Goal: Transaction & Acquisition: Book appointment/travel/reservation

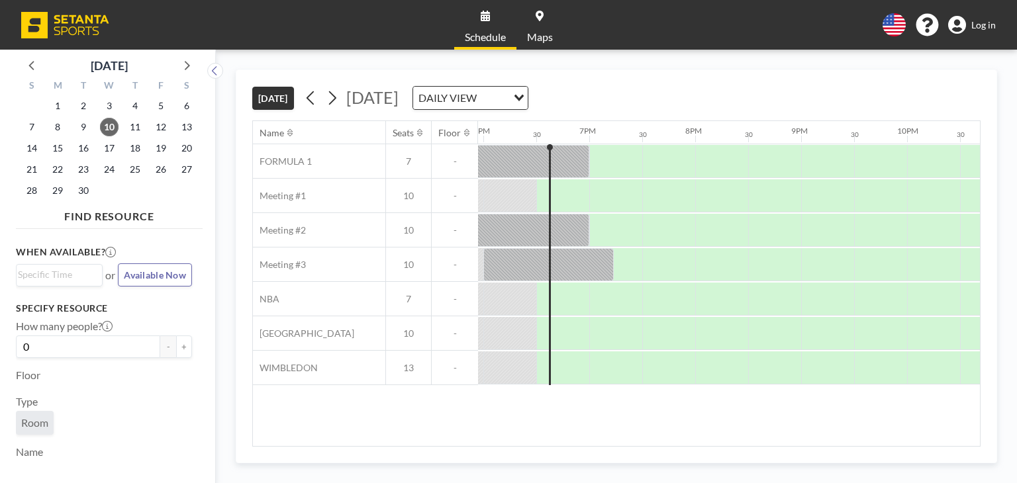
scroll to position [0, 1906]
click at [991, 34] on div "English Polski 日本語 Española Log in" at bounding box center [934, 24] width 124 height 23
click at [978, 19] on span "Log in" at bounding box center [983, 25] width 24 height 12
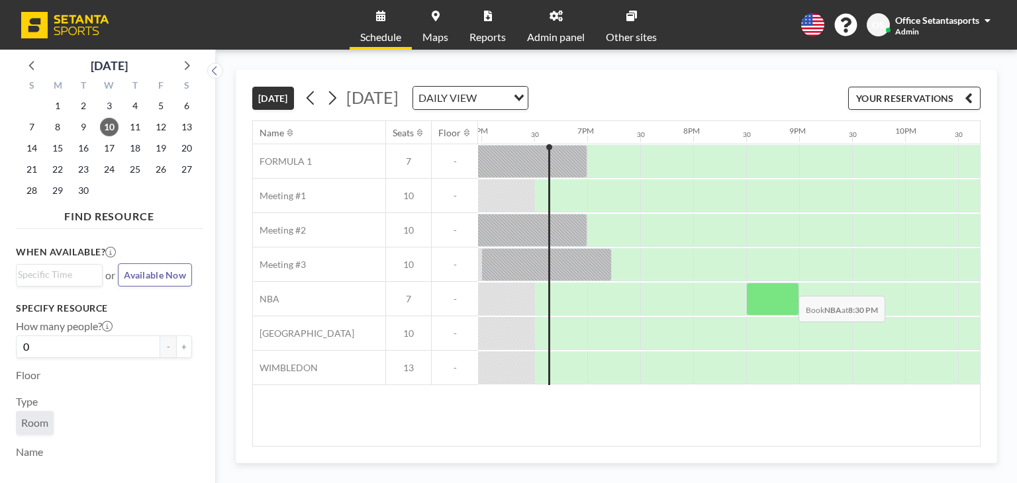
scroll to position [0, 1906]
click at [134, 127] on span "11" at bounding box center [135, 127] width 19 height 19
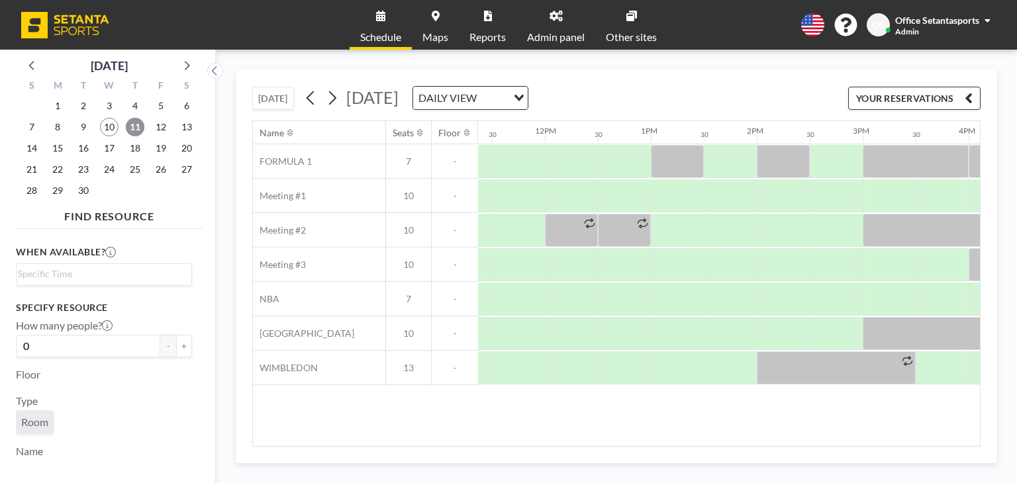
scroll to position [0, 1371]
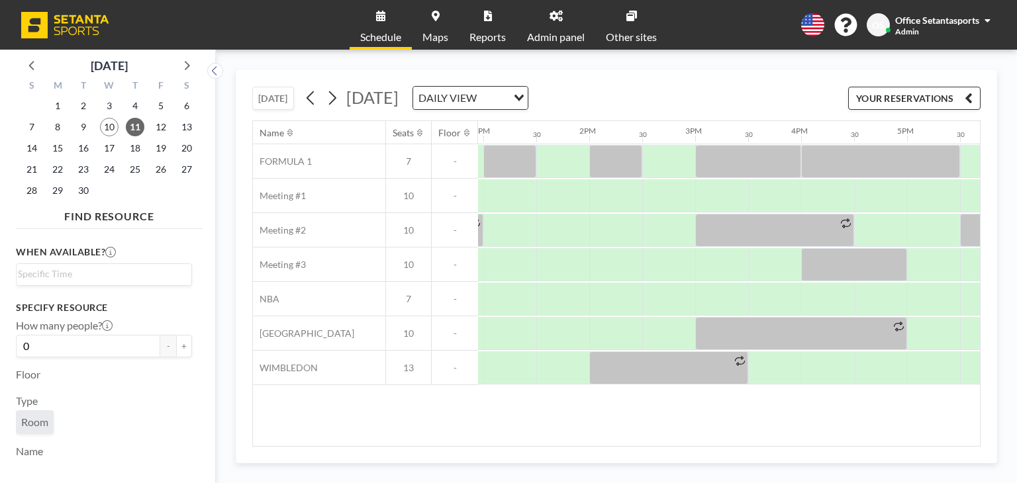
drag, startPoint x: 739, startPoint y: 445, endPoint x: 759, endPoint y: 441, distance: 20.9
click at [759, 441] on div "Name Seats Floor 12AM 30 1AM 30 2AM 30 3AM 30 4AM 30 5AM 30 6AM 30 7AM 30 8AM 3…" at bounding box center [616, 283] width 728 height 326
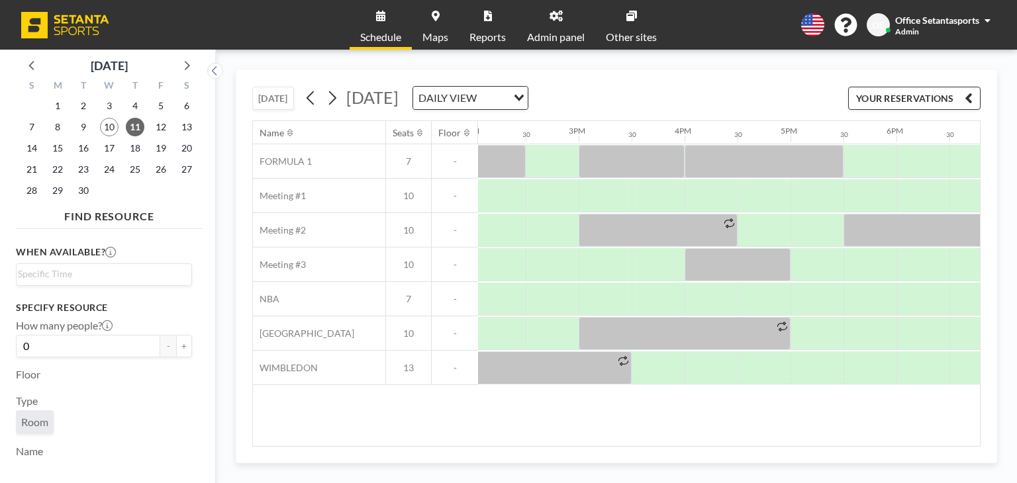
scroll to position [0, 1496]
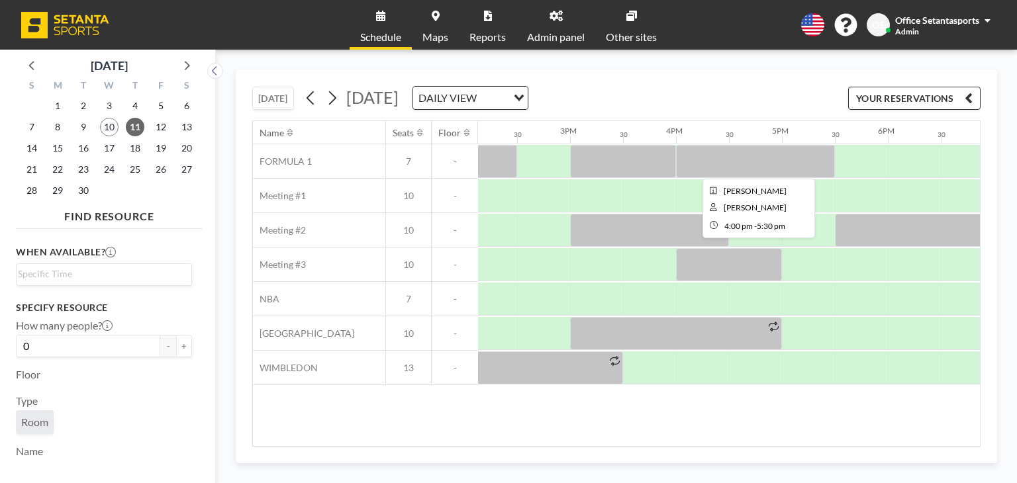
click at [719, 157] on div at bounding box center [755, 161] width 159 height 33
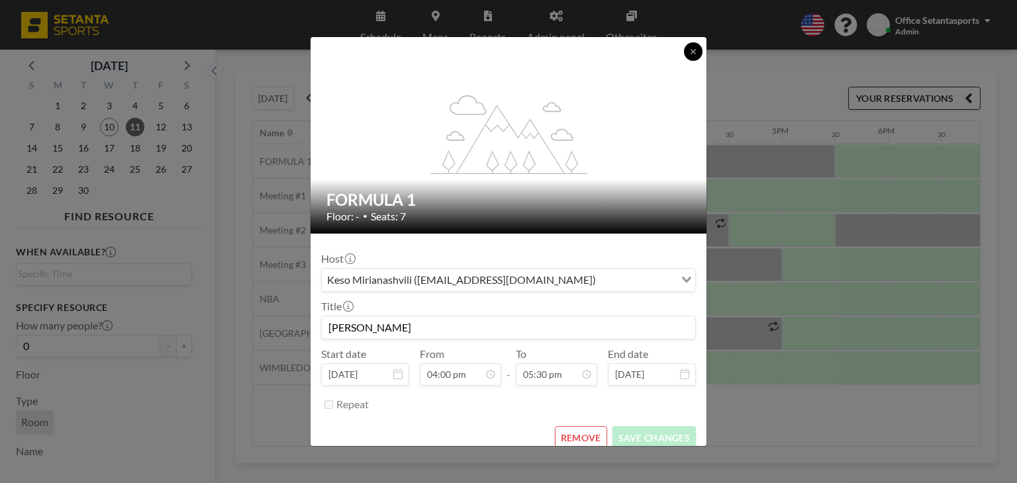
click at [692, 48] on icon at bounding box center [693, 52] width 8 height 8
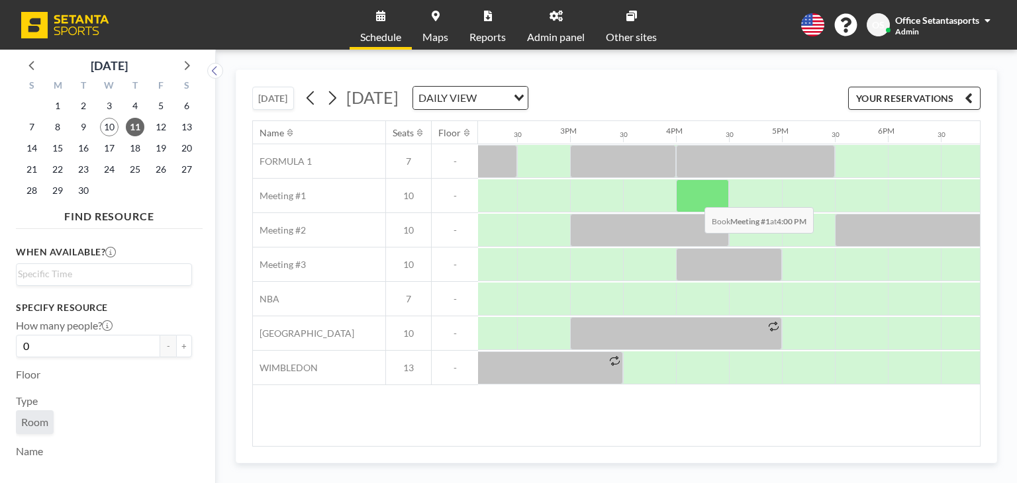
click at [694, 197] on div at bounding box center [702, 195] width 53 height 33
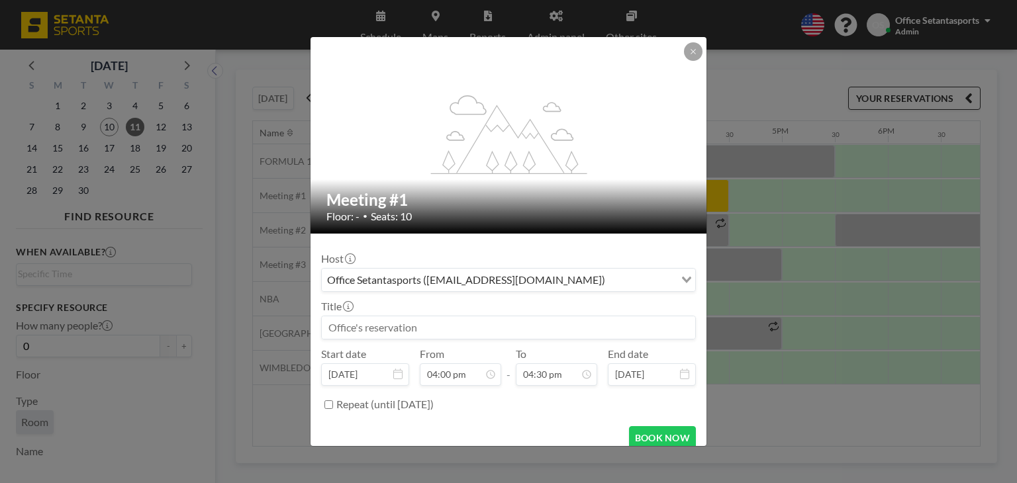
click at [433, 332] on input at bounding box center [508, 327] width 373 height 23
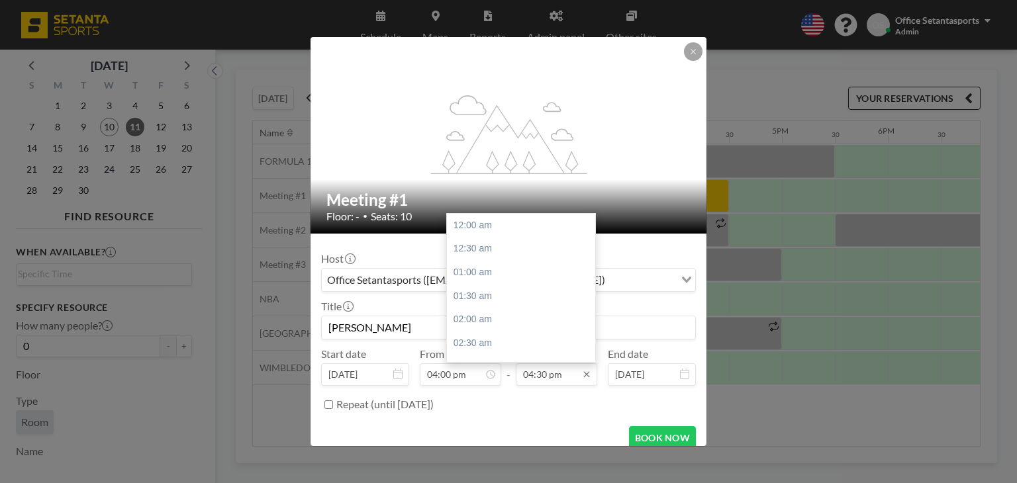
scroll to position [778, 0]
type input "[PERSON_NAME]"
click at [471, 271] on div "05:30 pm" at bounding box center [524, 273] width 155 height 24
type input "05:30 pm"
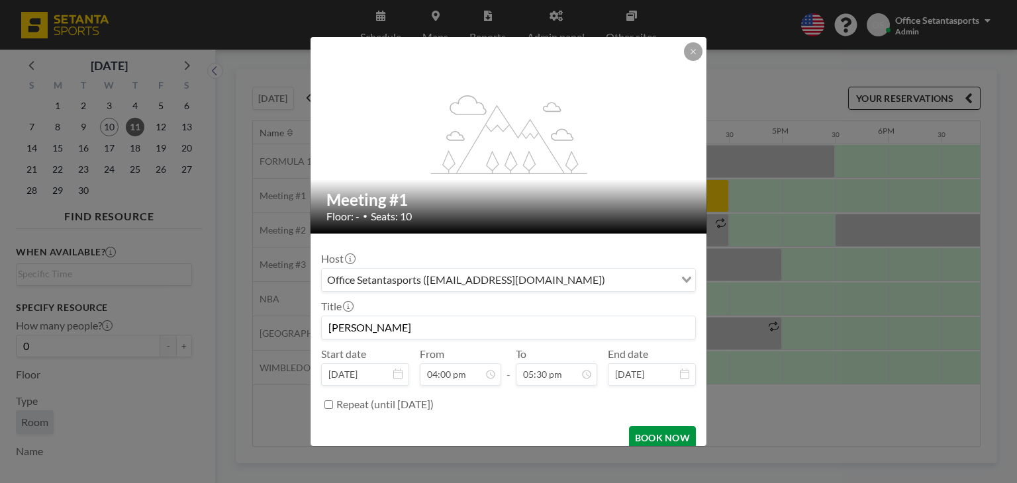
click at [659, 435] on button "BOOK NOW" at bounding box center [662, 437] width 67 height 23
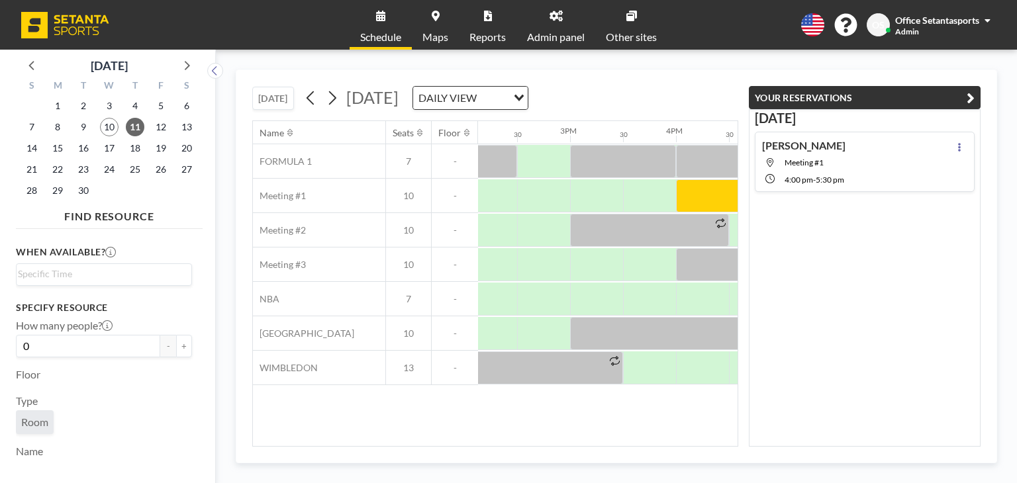
click at [972, 95] on icon "button" at bounding box center [970, 98] width 8 height 16
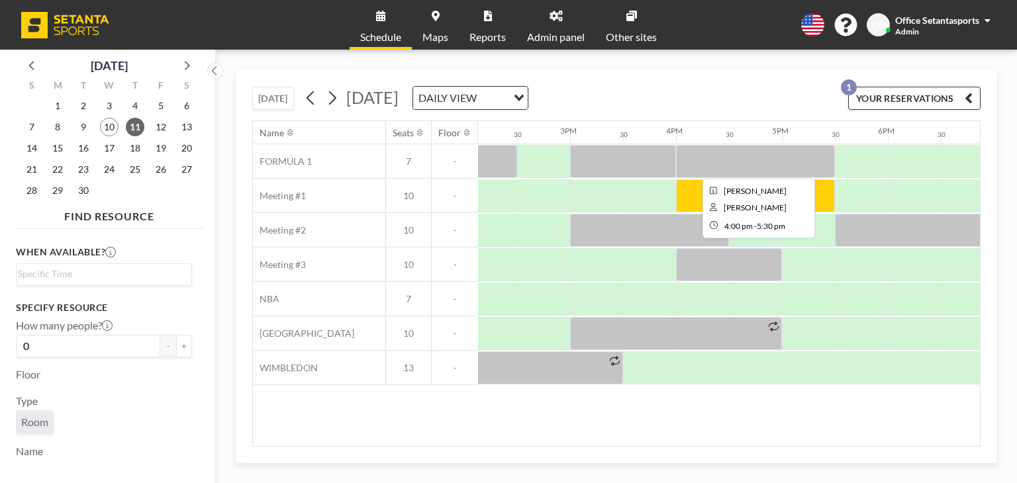
click at [748, 165] on div at bounding box center [755, 161] width 159 height 33
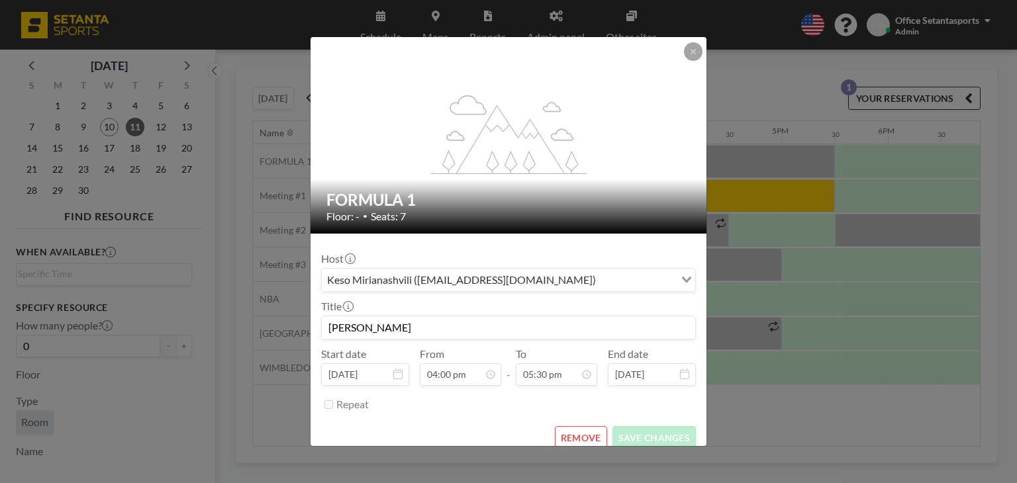
scroll to position [825, 0]
click at [568, 437] on button "REMOVE" at bounding box center [581, 437] width 52 height 23
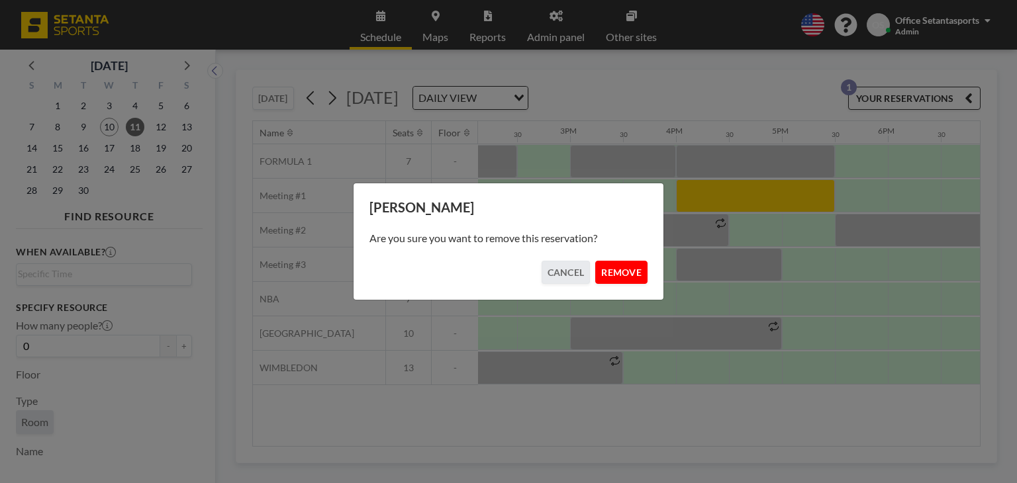
click at [623, 273] on button "REMOVE" at bounding box center [621, 272] width 52 height 23
